Goal: Task Accomplishment & Management: Manage account settings

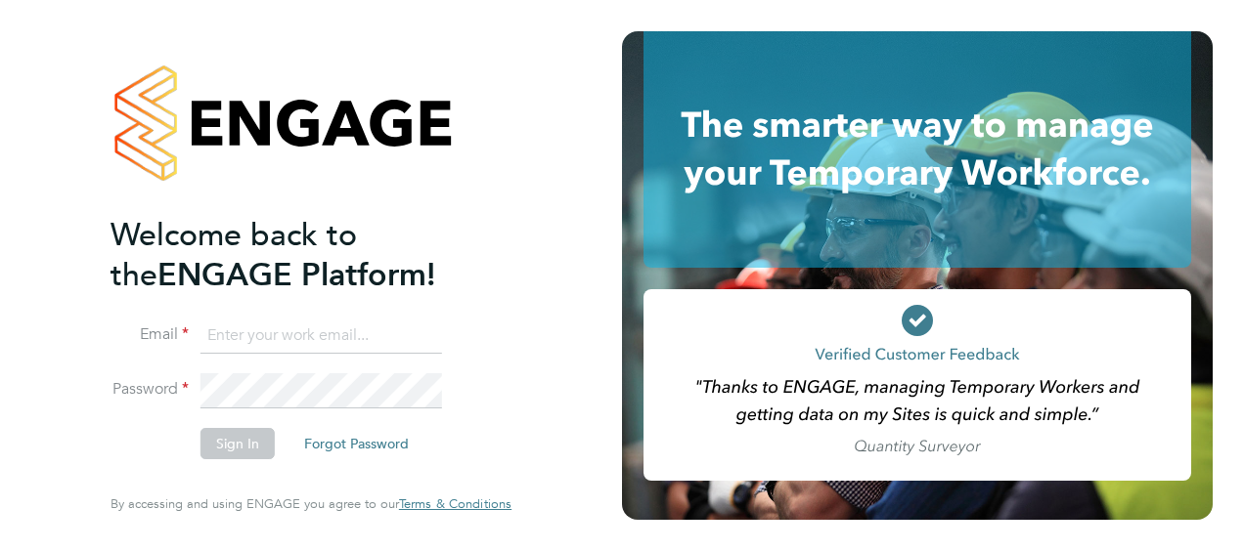
type input "[EMAIL_ADDRESS][DOMAIN_NAME]"
click at [106, 443] on div "Welcome back to the ENGAGE Platform! Email [EMAIL_ADDRESS][DOMAIN_NAME] Passwor…" at bounding box center [310, 275] width 479 height 551
click at [246, 451] on button "Sign In" at bounding box center [237, 443] width 74 height 31
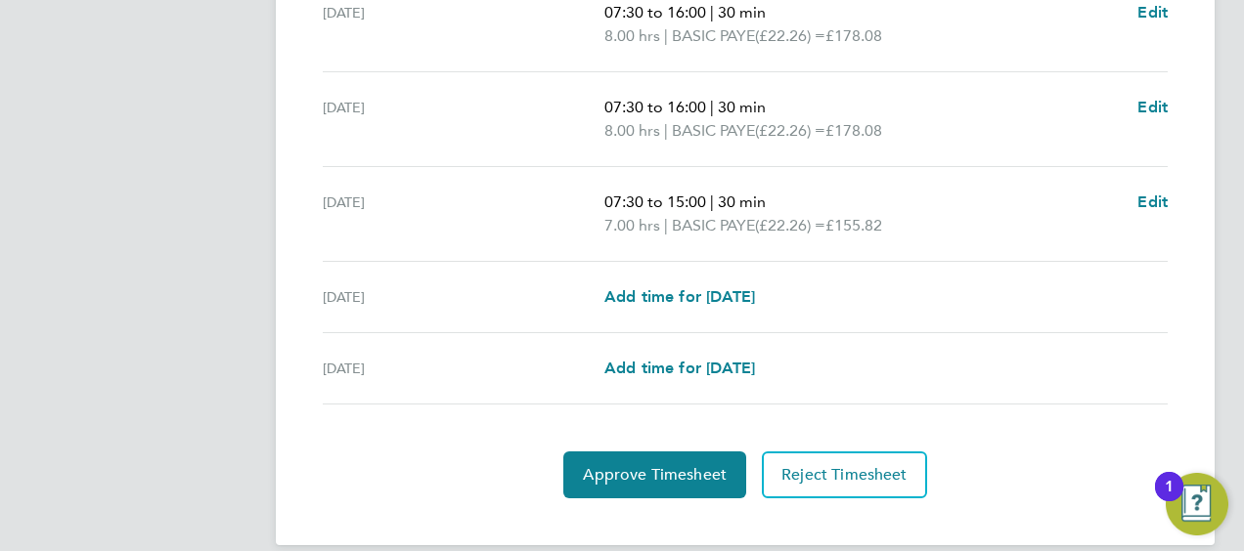
scroll to position [857, 0]
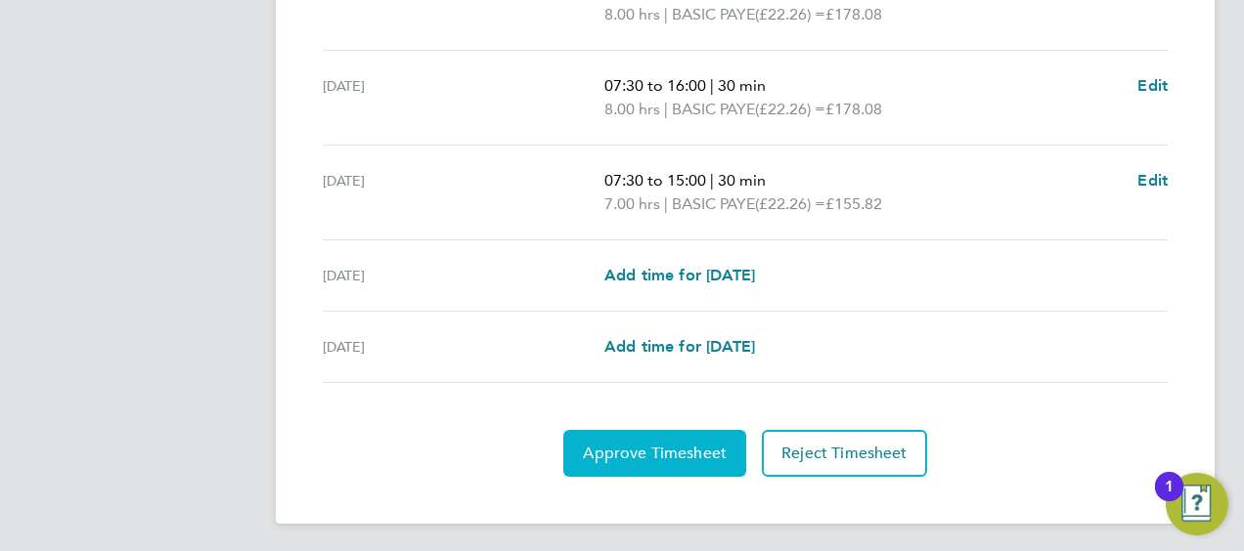
click at [631, 444] on span "Approve Timesheet" at bounding box center [655, 454] width 144 height 20
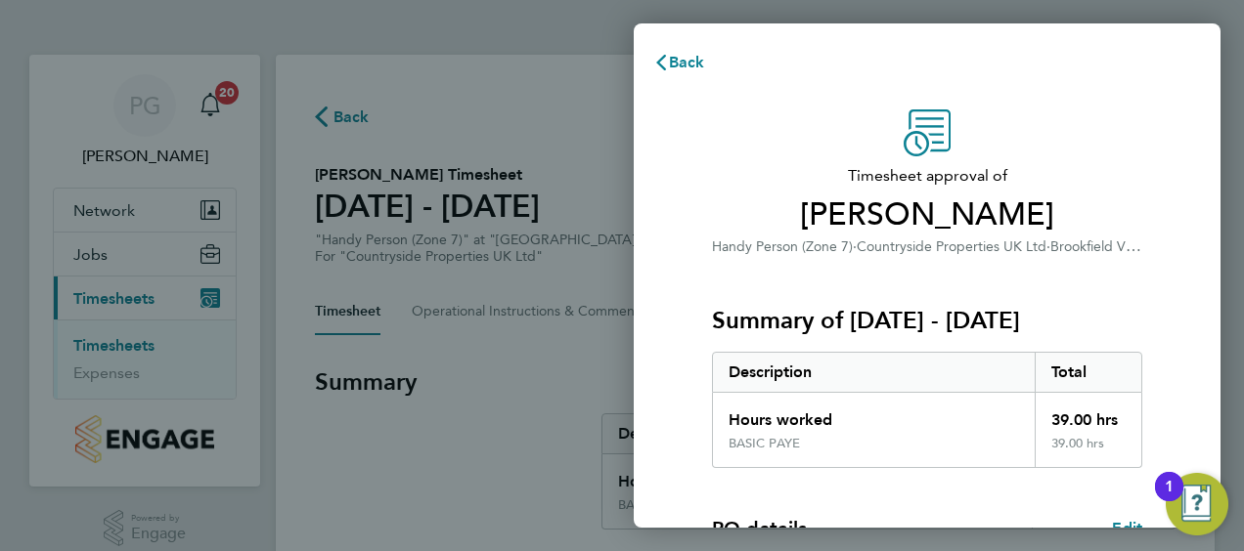
click at [665, 461] on div "Timesheet approval of Stephen Smethurst Handy Person (Zone 7) · Countryside Pro…" at bounding box center [927, 471] width 587 height 771
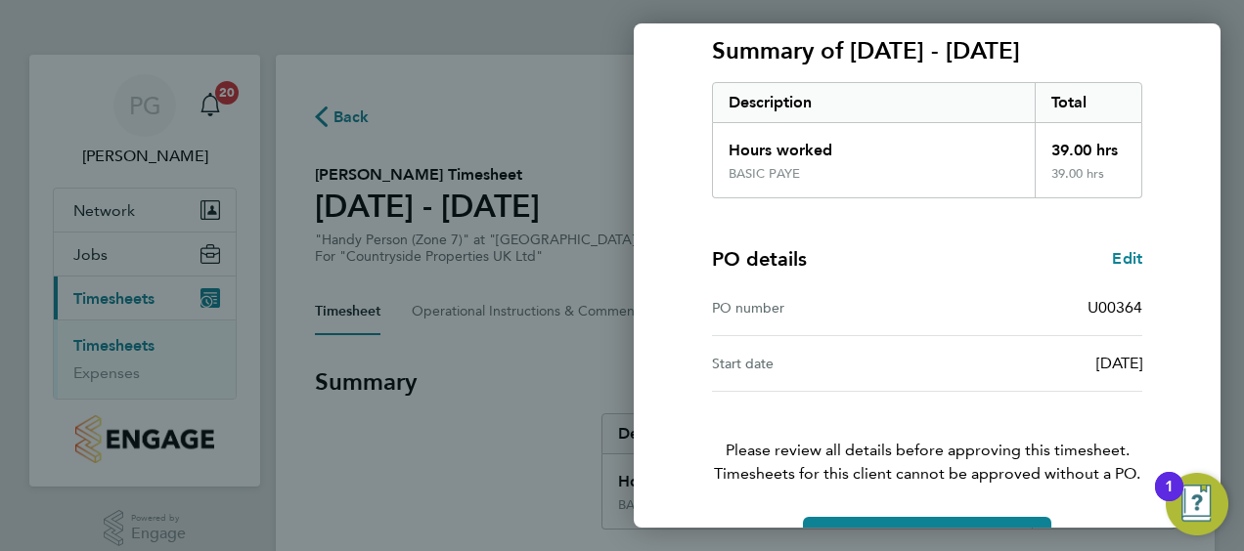
scroll to position [328, 0]
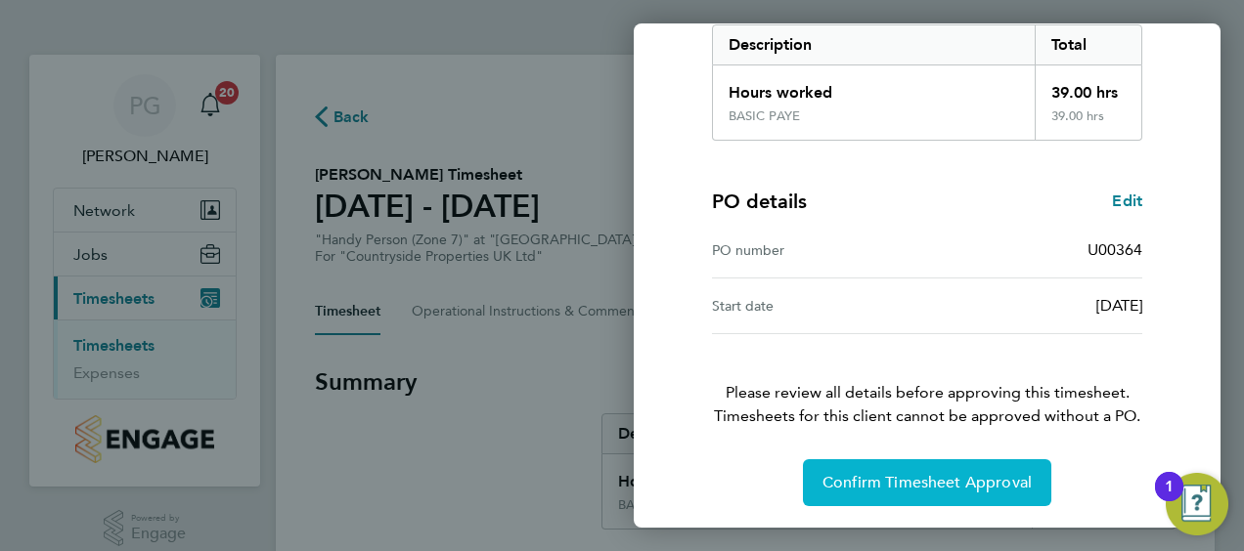
click at [880, 489] on span "Confirm Timesheet Approval" at bounding box center [926, 483] width 209 height 20
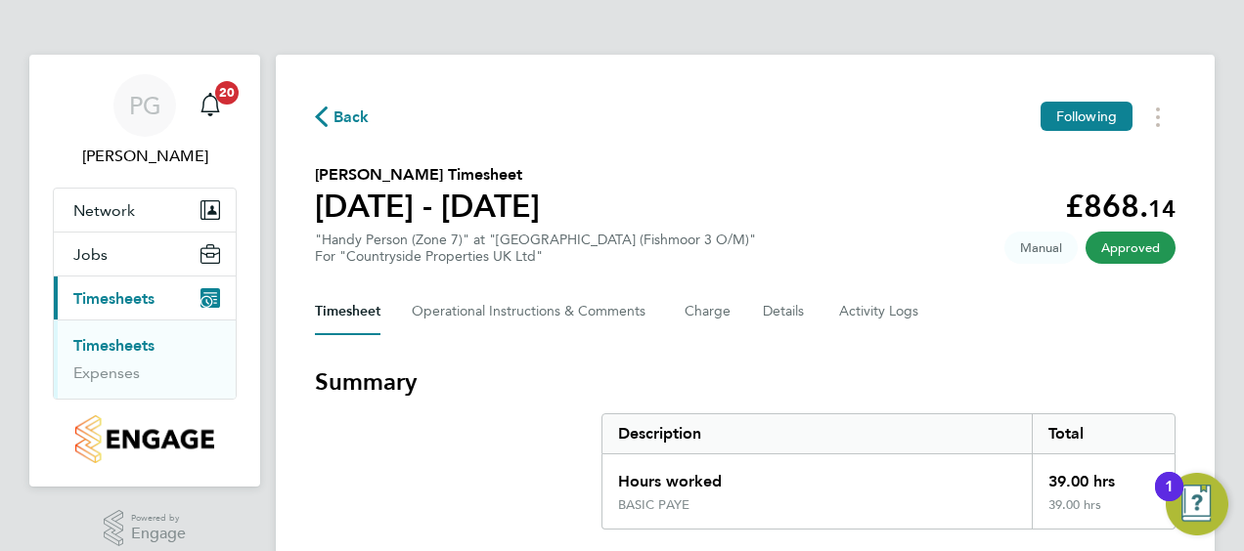
click at [819, 381] on h3 "Summary" at bounding box center [745, 382] width 860 height 31
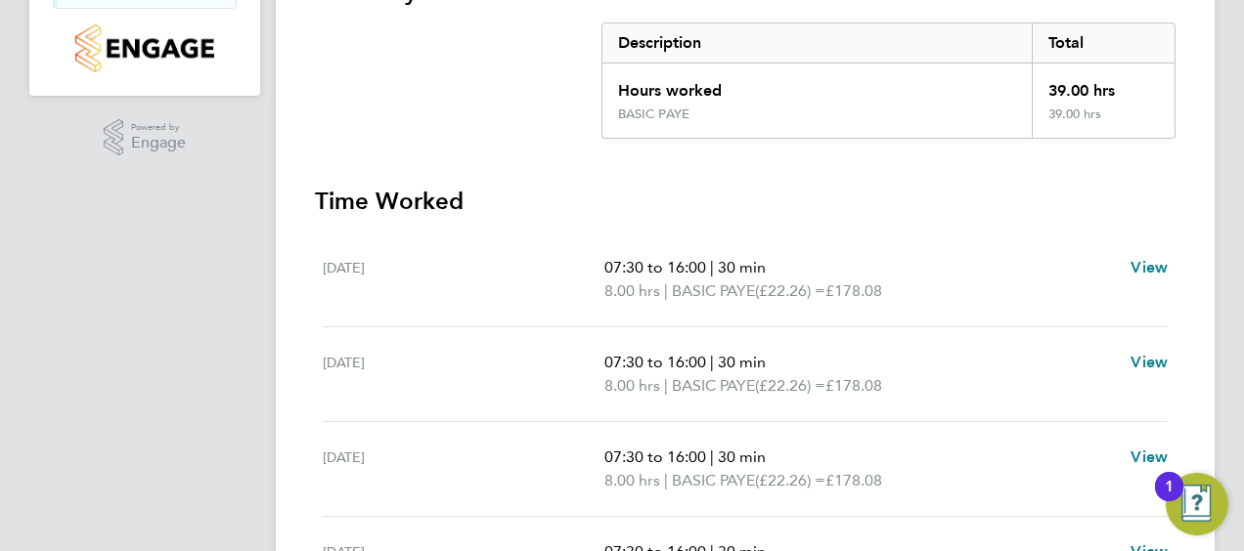
scroll to position [430, 0]
